Goal: Task Accomplishment & Management: Manage account settings

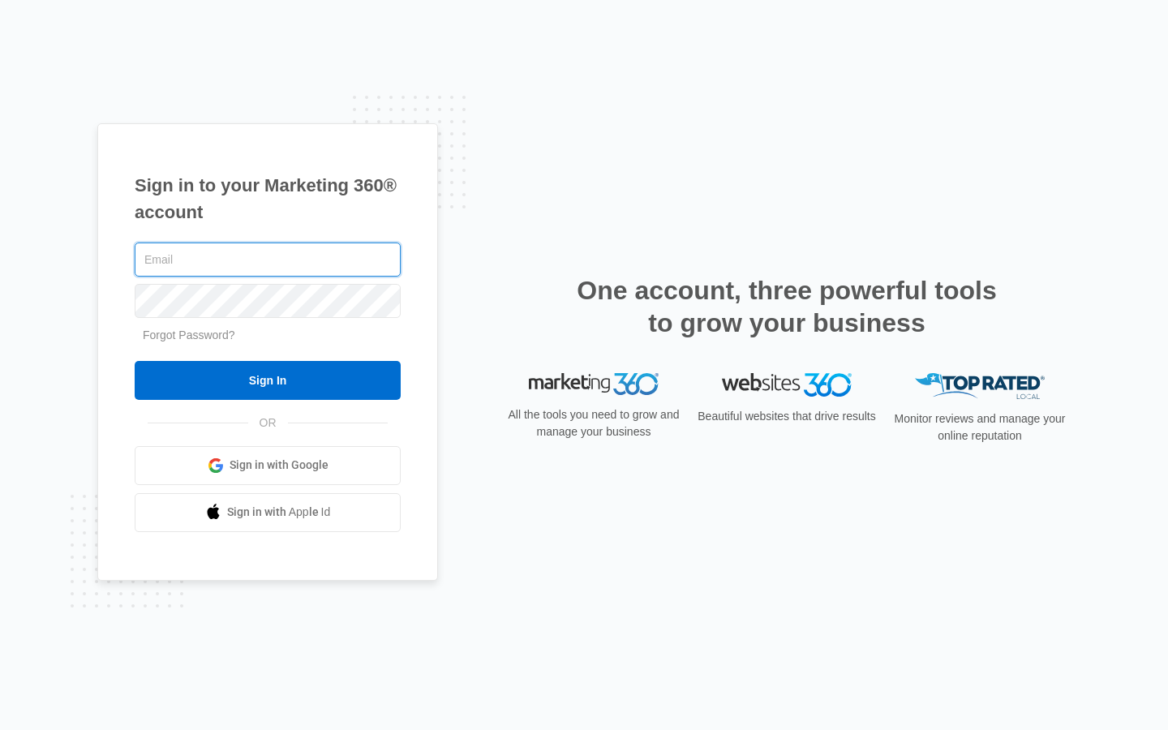
click at [268, 259] on input "text" at bounding box center [268, 259] width 266 height 34
type input "adalberto_moen"
click at [268, 259] on input "text" at bounding box center [268, 259] width 266 height 34
type input "[PERSON_NAME][EMAIL_ADDRESS][DOMAIN_NAME]"
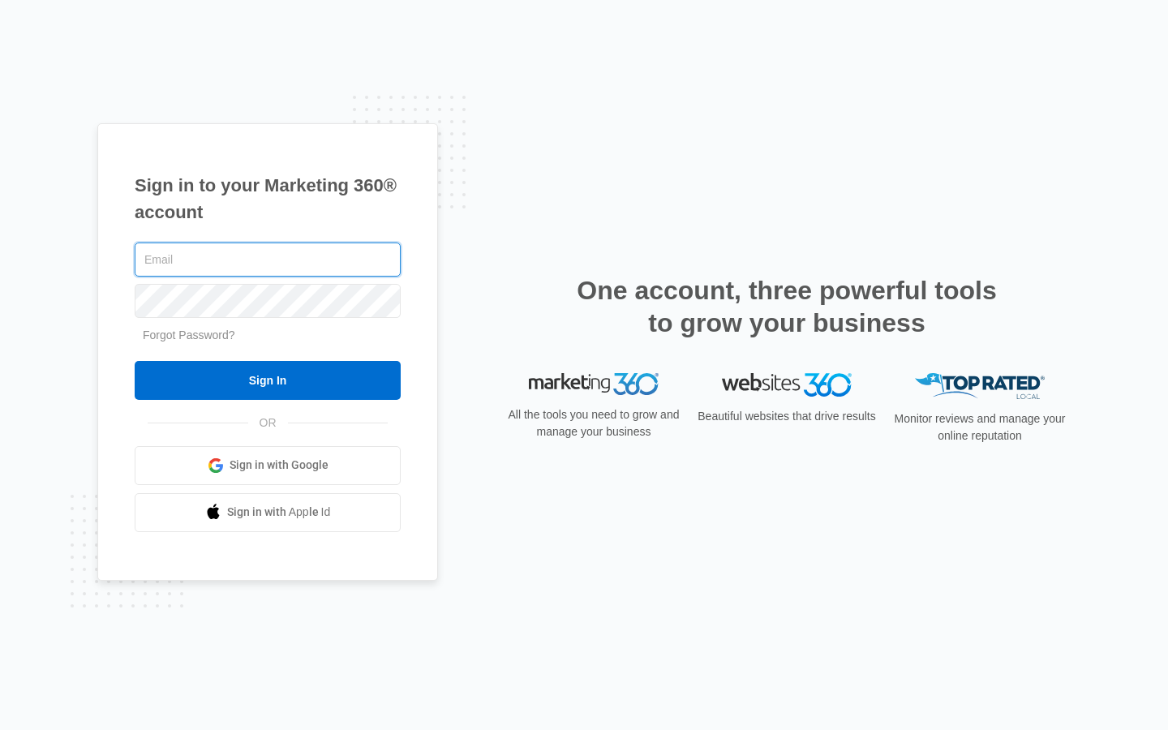
click at [268, 259] on input "text" at bounding box center [268, 259] width 266 height 34
type input "[PERSON_NAME][EMAIL_ADDRESS][DOMAIN_NAME]"
click at [268, 259] on input "text" at bounding box center [268, 259] width 266 height 34
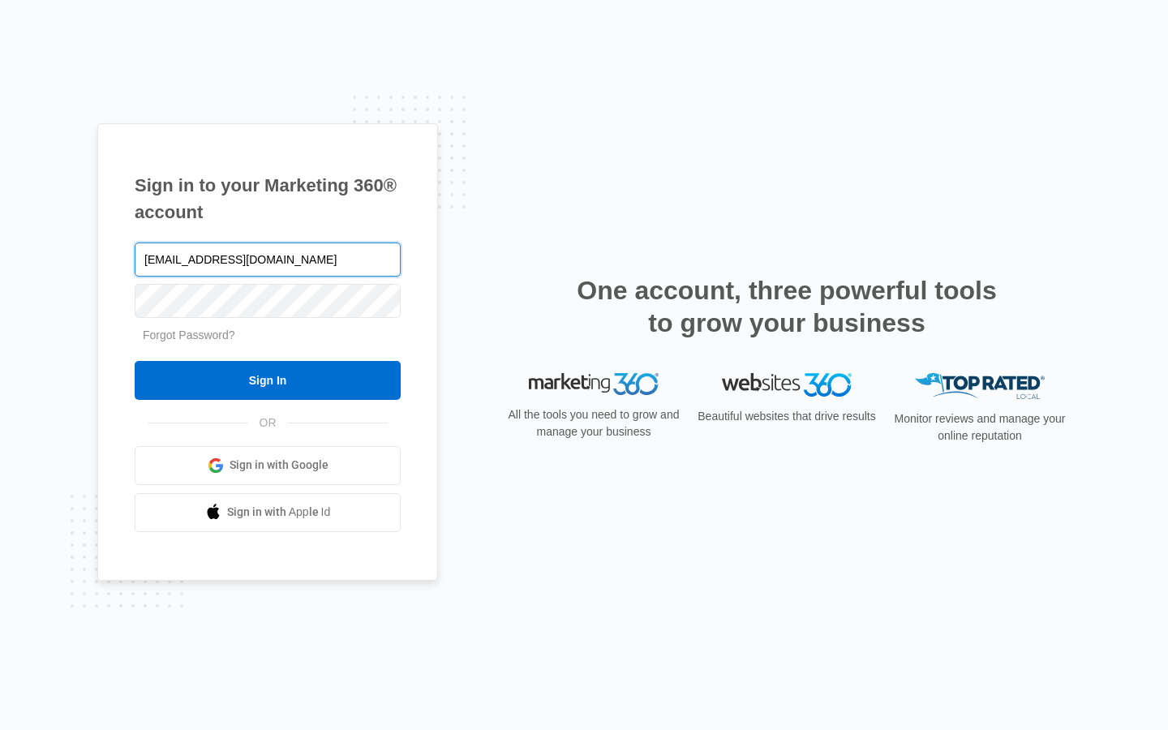
type input "brandonfarmer75@outlook.com"
click at [268, 259] on input "text" at bounding box center [268, 259] width 266 height 34
type input "casey.swiftt@aol.com"
click at [268, 259] on input "text" at bounding box center [268, 259] width 266 height 34
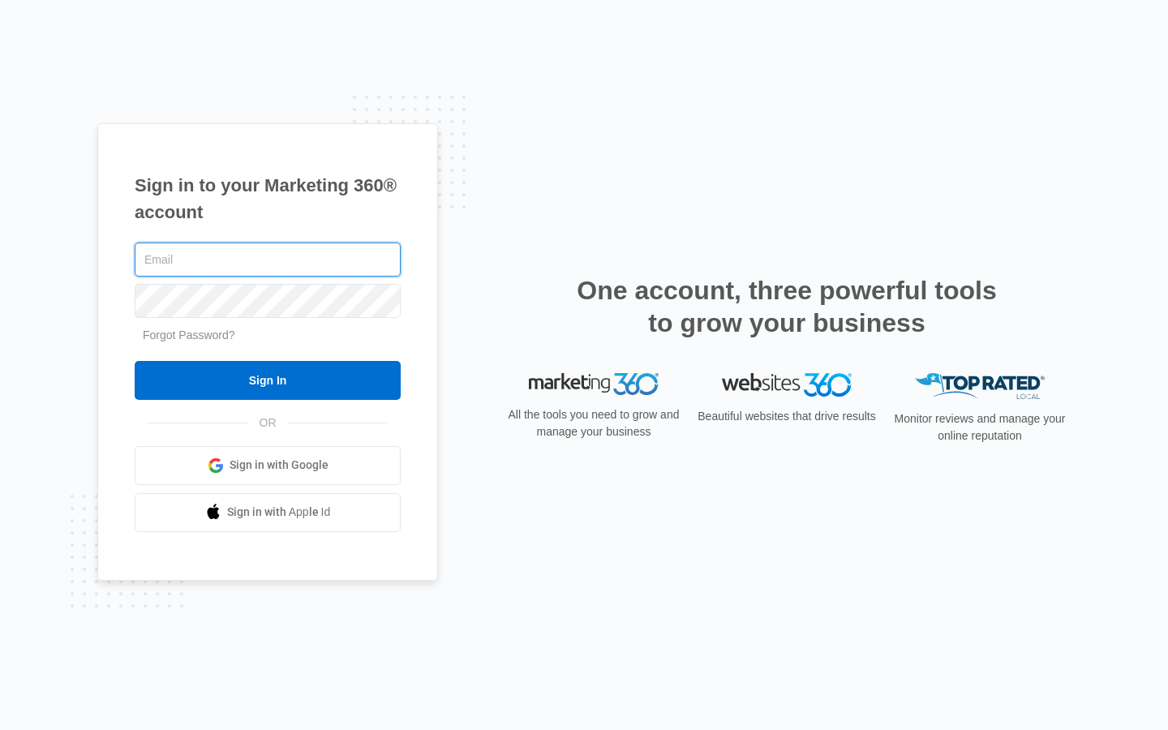
click at [268, 259] on input "text" at bounding box center [268, 259] width 266 height 34
type input "Buckinghamshire"
click at [268, 259] on input "text" at bounding box center [268, 259] width 266 height 34
type input "[PERSON_NAME][EMAIL_ADDRESS][DOMAIN_NAME]"
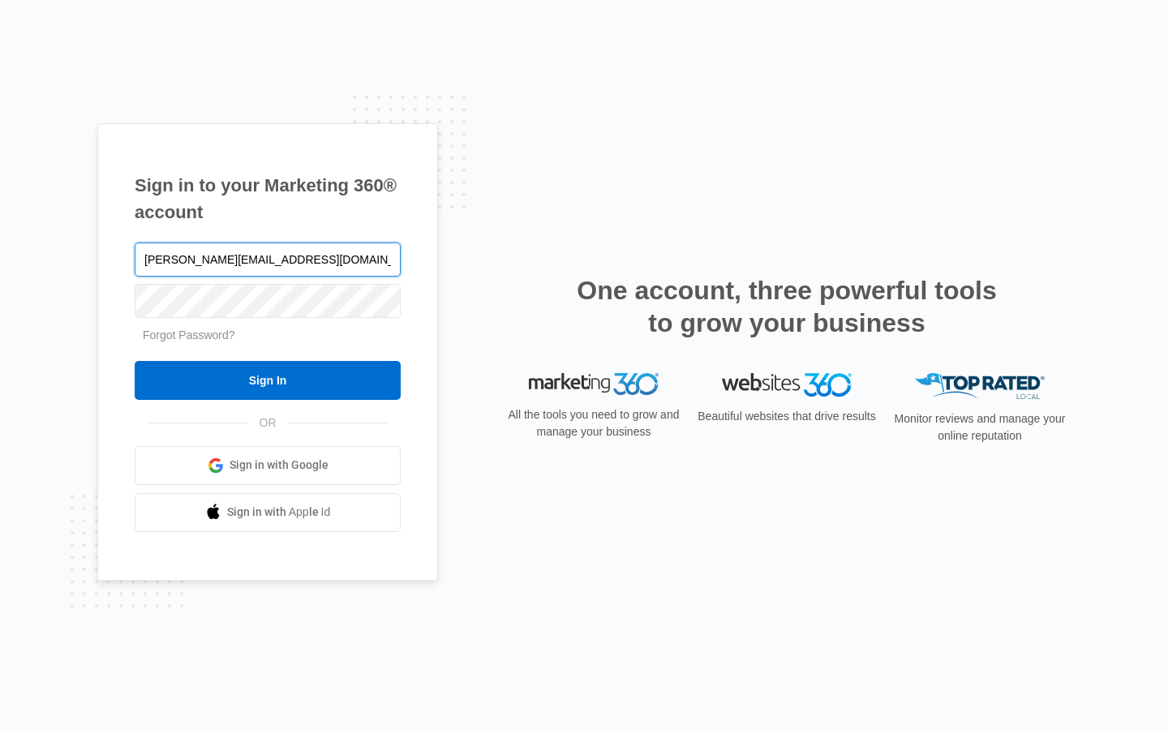
click at [135, 361] on input "Sign In" at bounding box center [268, 380] width 266 height 39
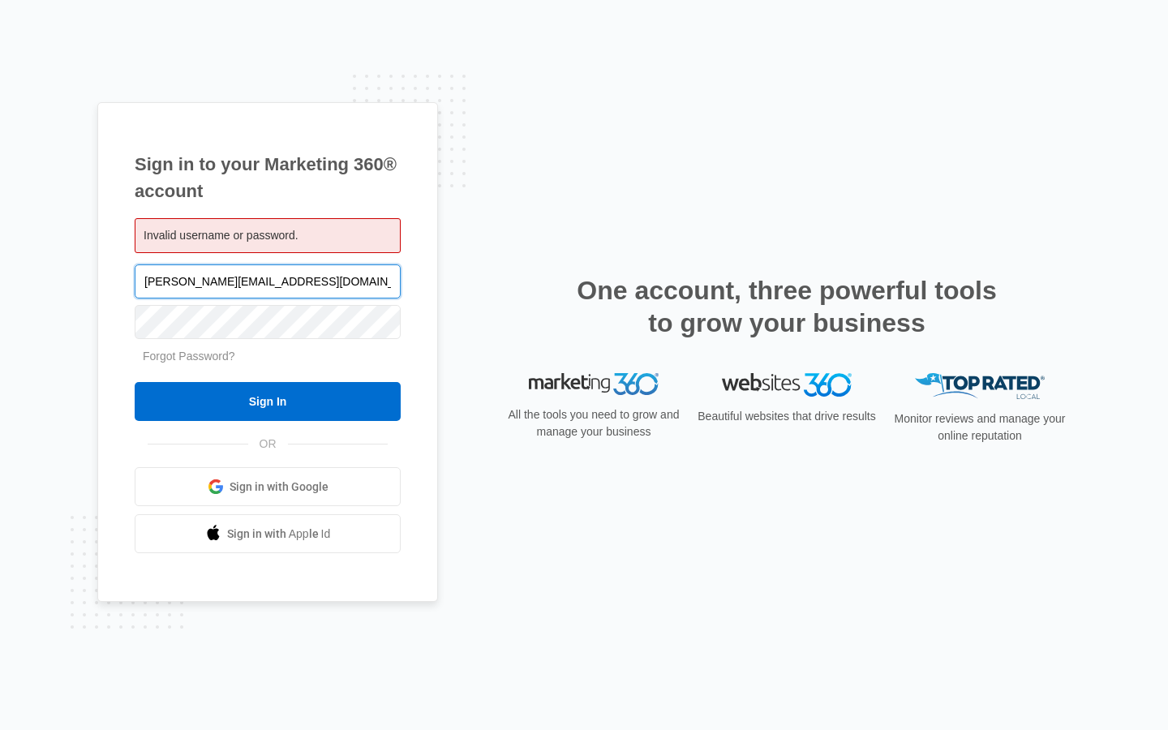
click at [268, 281] on input "[PERSON_NAME][EMAIL_ADDRESS][DOMAIN_NAME]" at bounding box center [268, 281] width 266 height 34
type input "denmarine.net"
type input "[PERSON_NAME][EMAIL_ADDRESS][DOMAIN_NAME]"
click at [135, 382] on input "Sign In" at bounding box center [268, 401] width 266 height 39
click at [268, 281] on input "casey.swiftt@aol.com" at bounding box center [268, 281] width 266 height 34
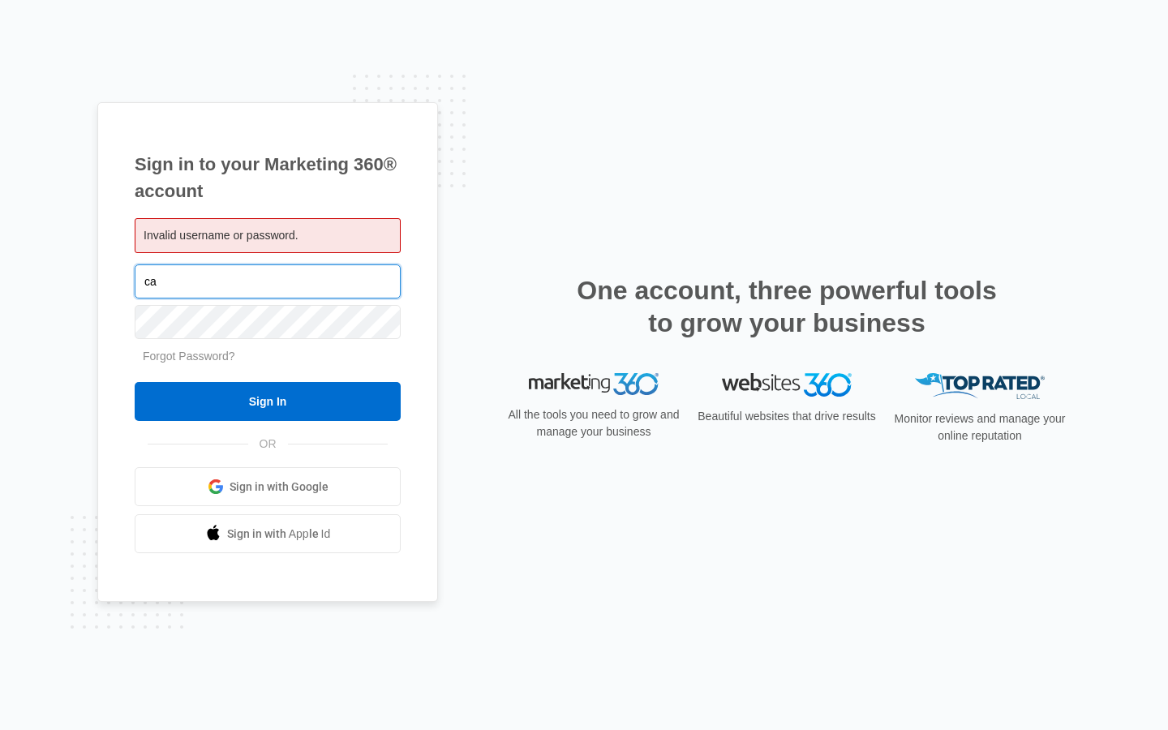
type input "c"
type input "brandonfarmer75@outlook.com"
click at [135, 382] on input "Sign In" at bounding box center [268, 401] width 266 height 39
click at [268, 281] on input "brandonfarmer75@outlook.com" at bounding box center [268, 281] width 266 height 34
type input "ok.com"
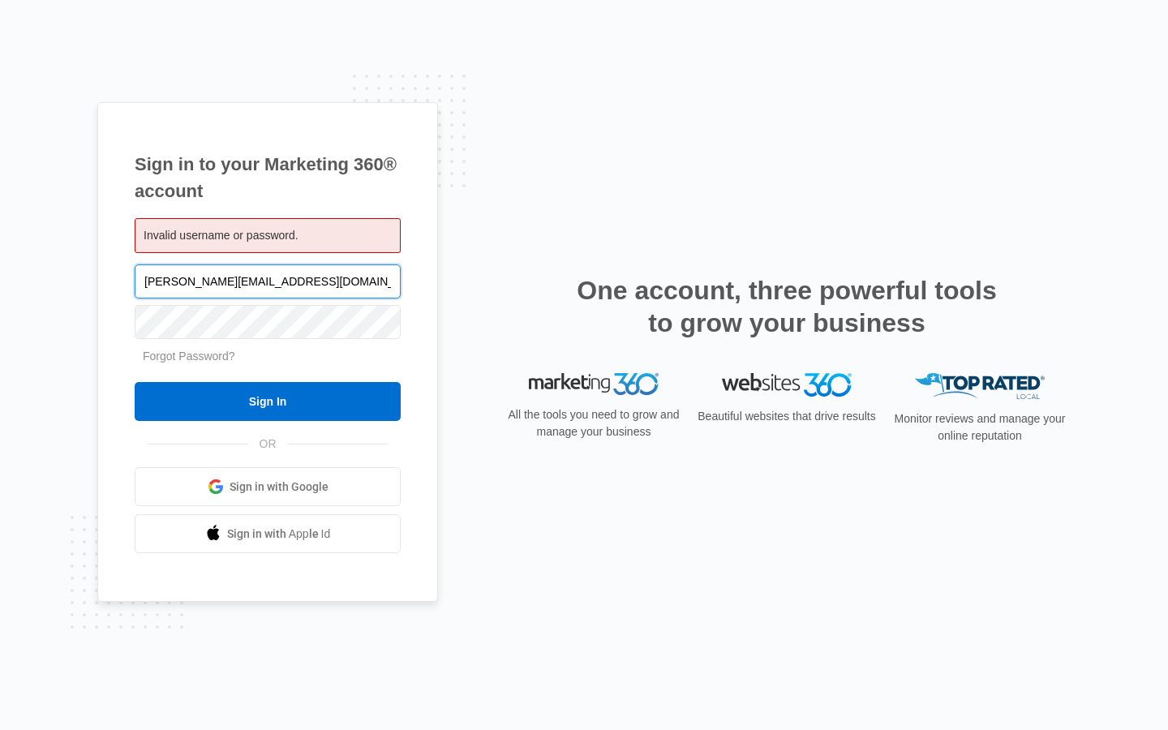
type input "[PERSON_NAME][EMAIL_ADDRESS][DOMAIN_NAME]"
click at [135, 382] on input "Sign In" at bounding box center [268, 401] width 266 height 39
click at [268, 401] on input "Sign In" at bounding box center [268, 401] width 266 height 39
click at [268, 281] on input "[PERSON_NAME][EMAIL_ADDRESS][DOMAIN_NAME]" at bounding box center [268, 281] width 266 height 34
type input "[DOMAIN_NAME]"
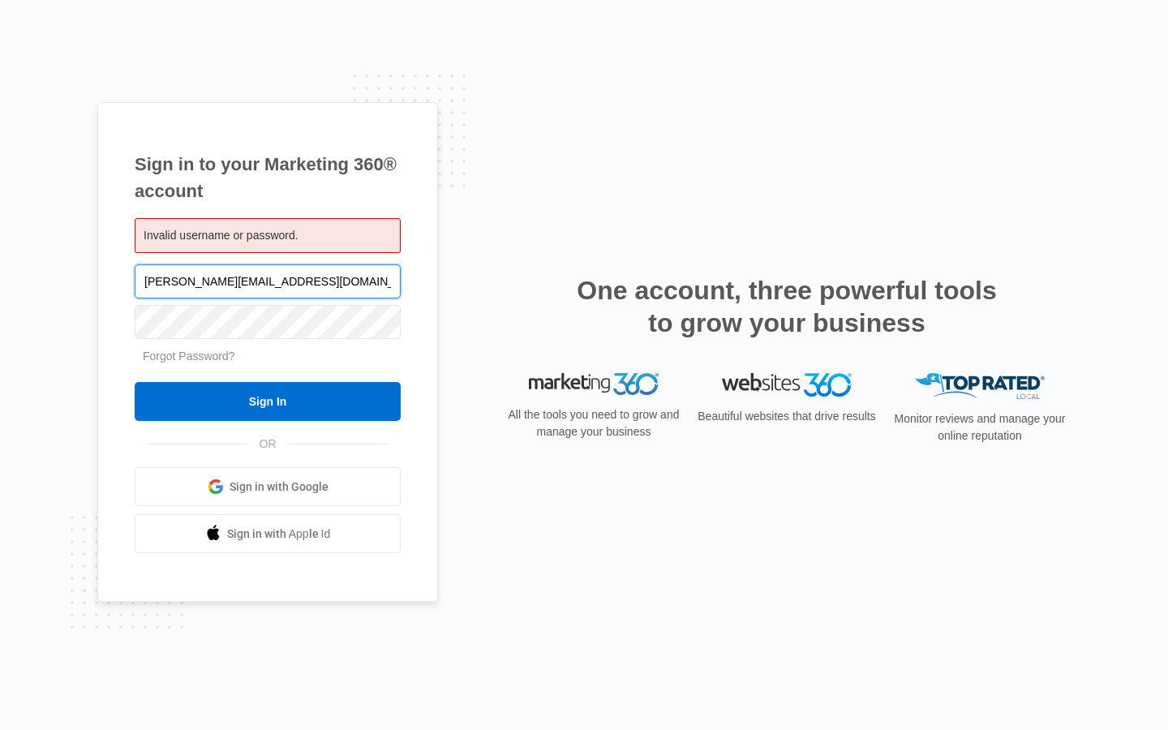
type input "[PERSON_NAME][EMAIL_ADDRESS][DOMAIN_NAME]"
